Goal: Task Accomplishment & Management: Manage account settings

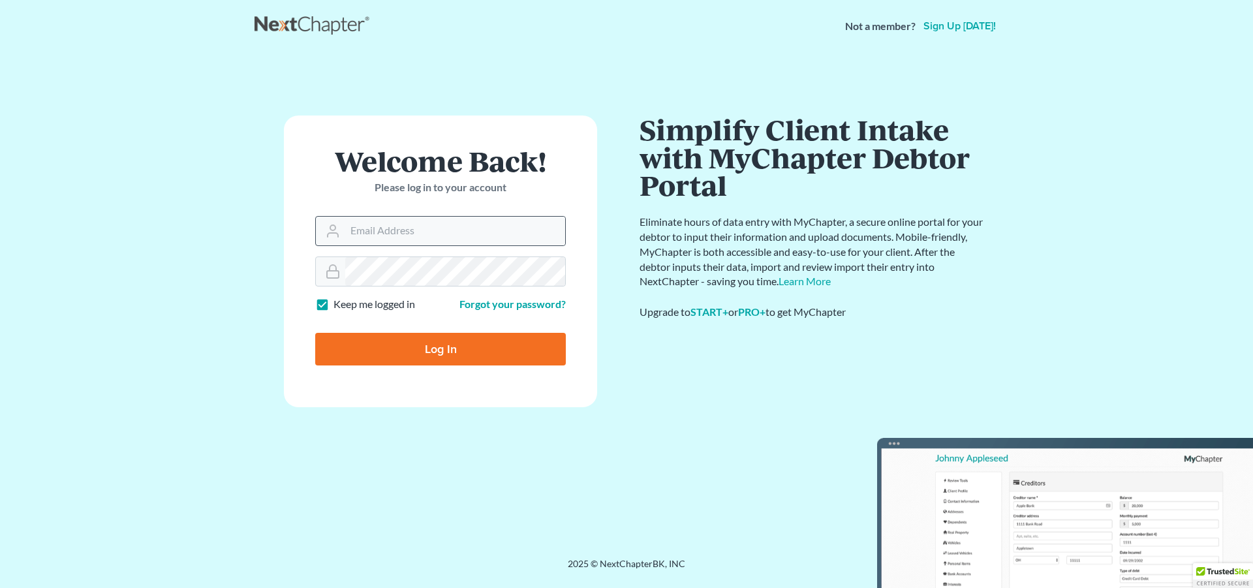
click at [423, 216] on div at bounding box center [440, 231] width 251 height 30
click at [418, 222] on input "Email Address" at bounding box center [455, 231] width 220 height 29
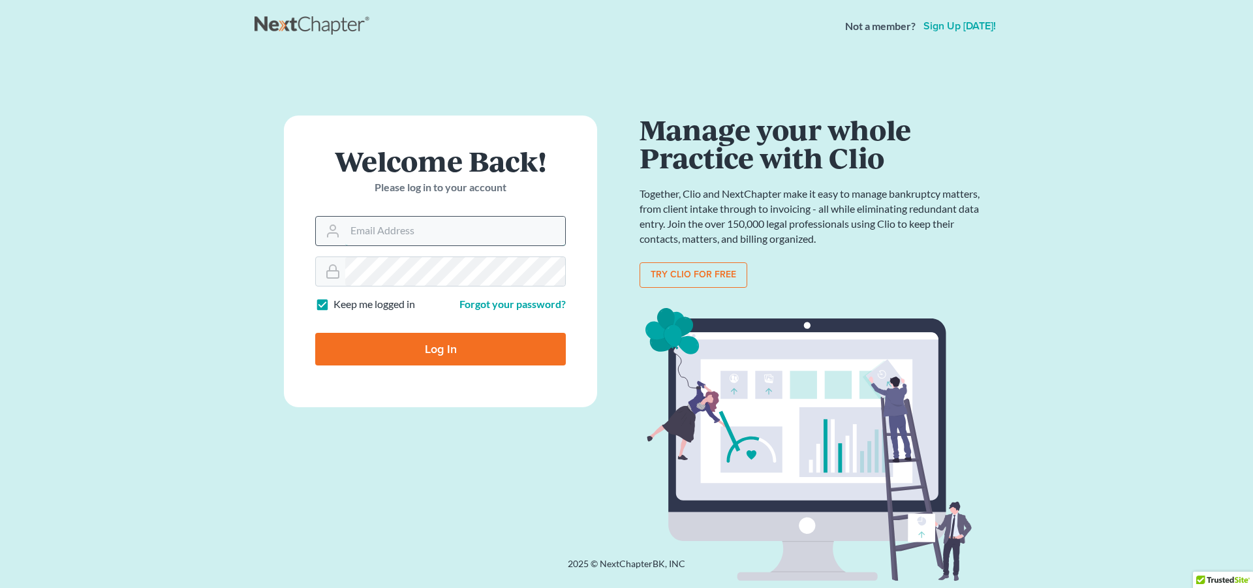
click at [416, 229] on input "Email Address" at bounding box center [455, 231] width 220 height 29
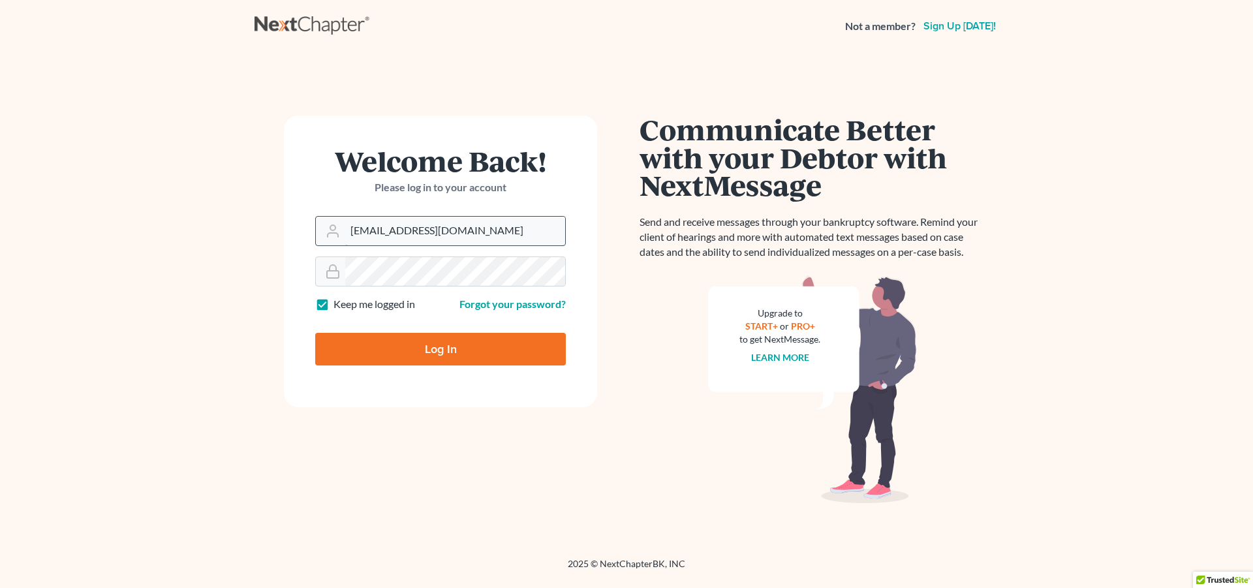
type input "dblondie1230@yahoo.com"
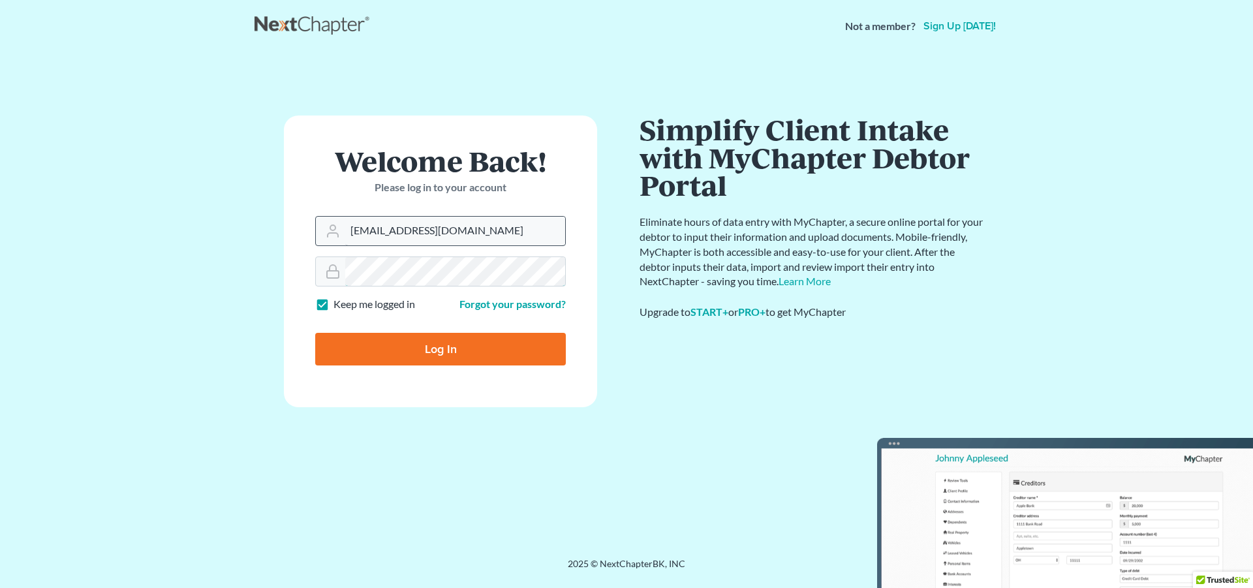
click at [315, 333] on input "Log In" at bounding box center [440, 349] width 251 height 33
type input "Thinking..."
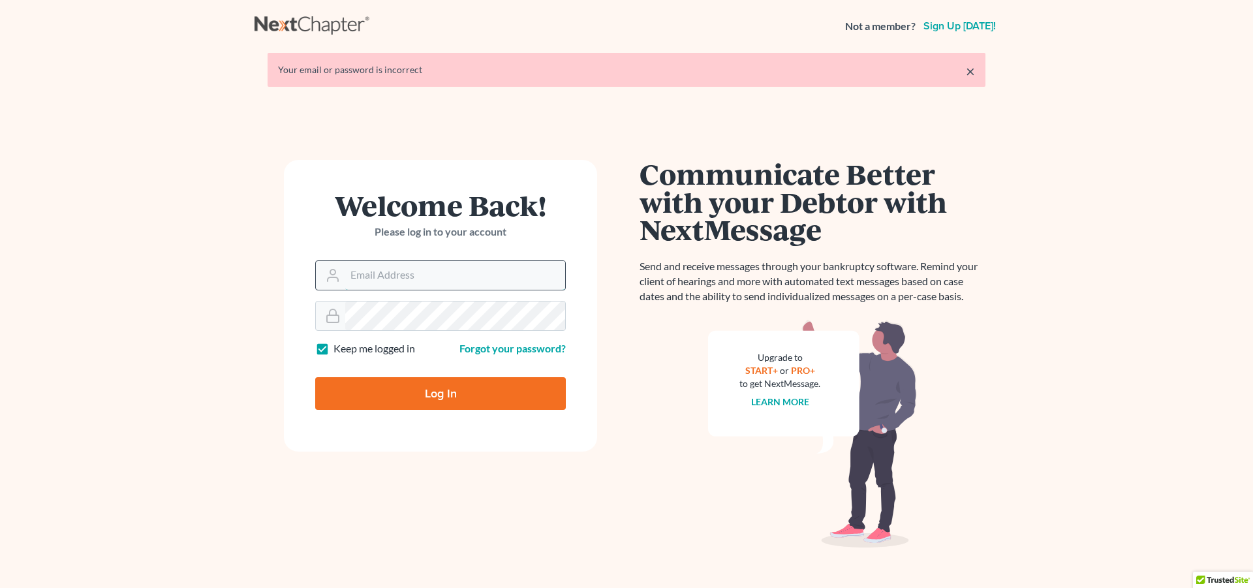
click at [416, 276] on input "Email Address" at bounding box center [455, 275] width 220 height 29
type input "dblondie1230@yahoo.com"
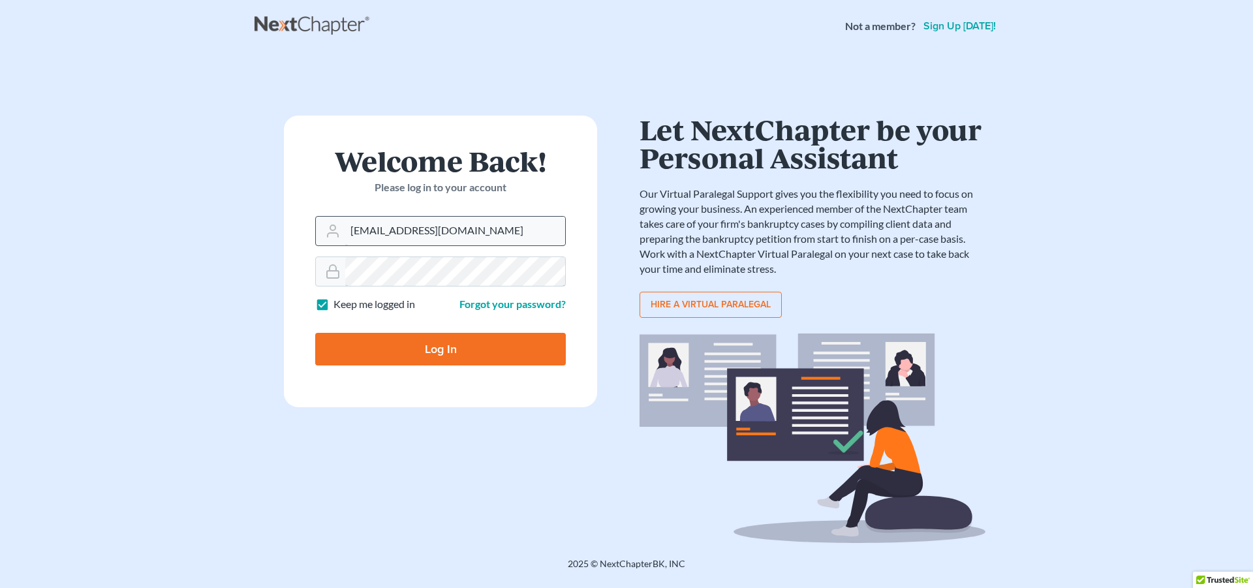
click at [315, 333] on input "Log In" at bounding box center [440, 349] width 251 height 33
type input "Thinking..."
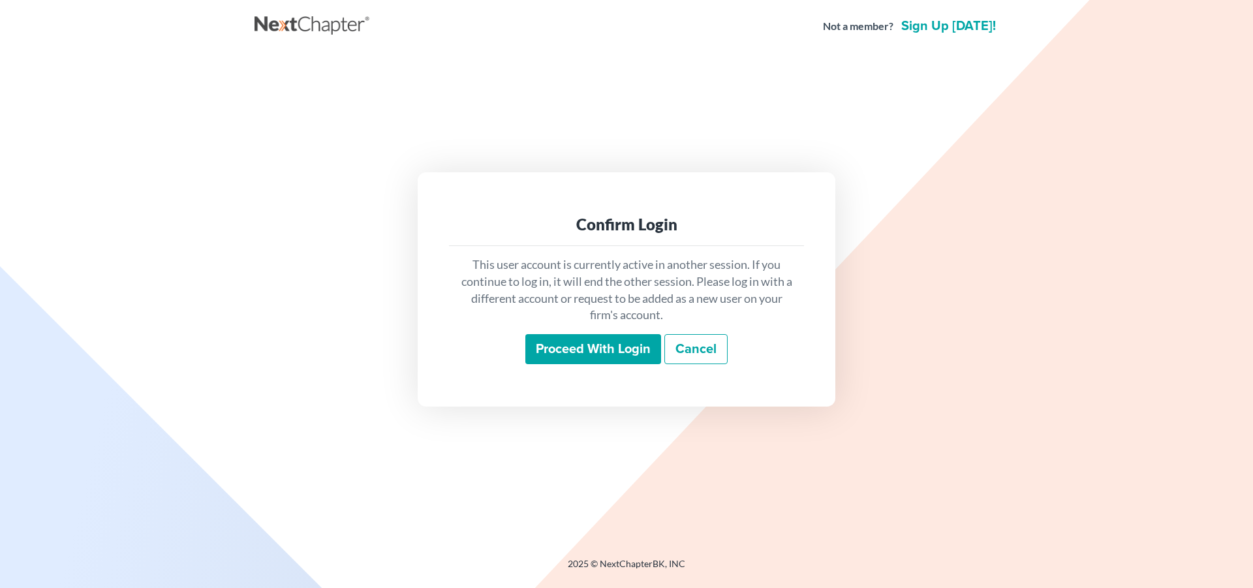
click at [596, 346] on input "Proceed with login" at bounding box center [593, 349] width 136 height 30
